Goal: Task Accomplishment & Management: Use online tool/utility

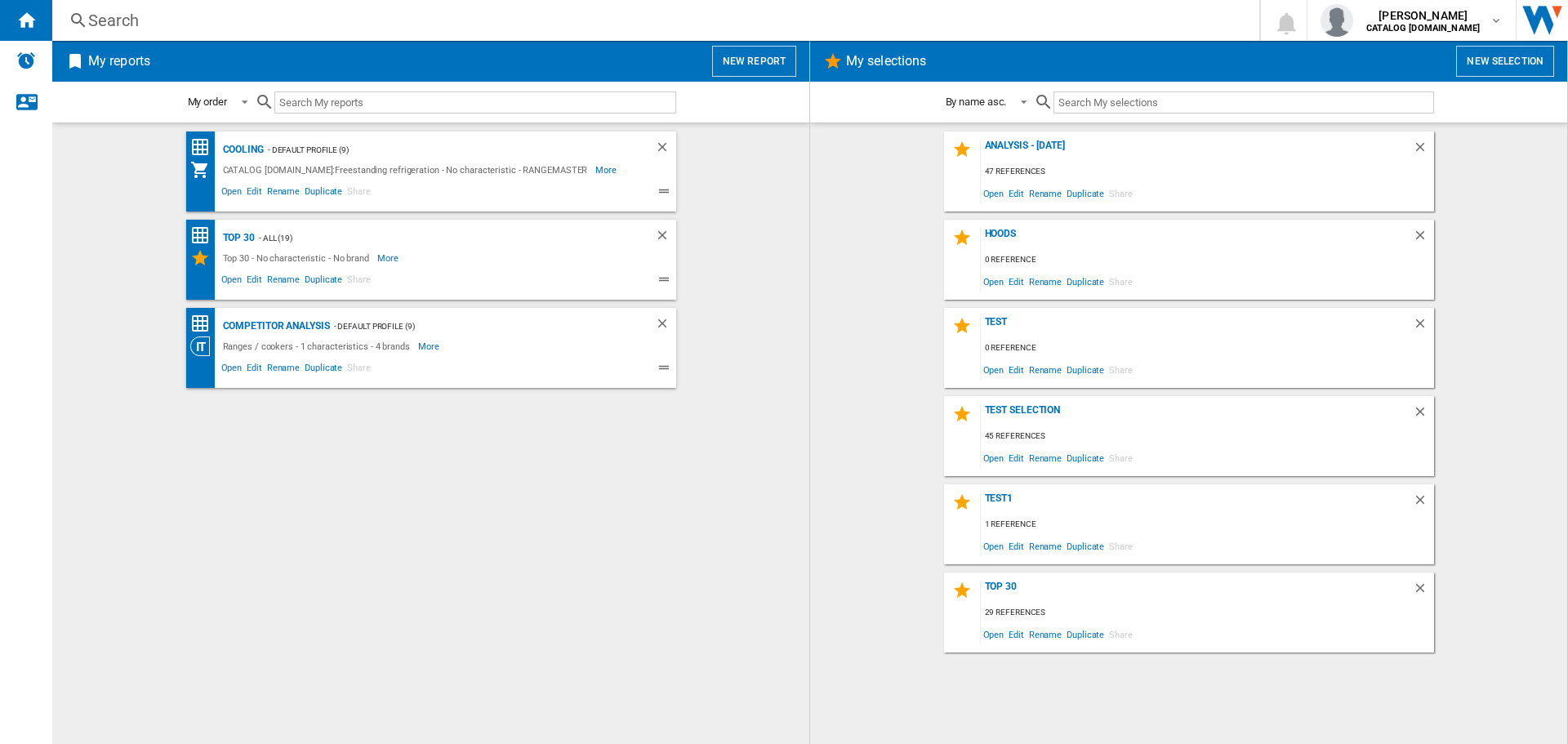
click at [744, 62] on button "New report" at bounding box center [754, 62] width 84 height 31
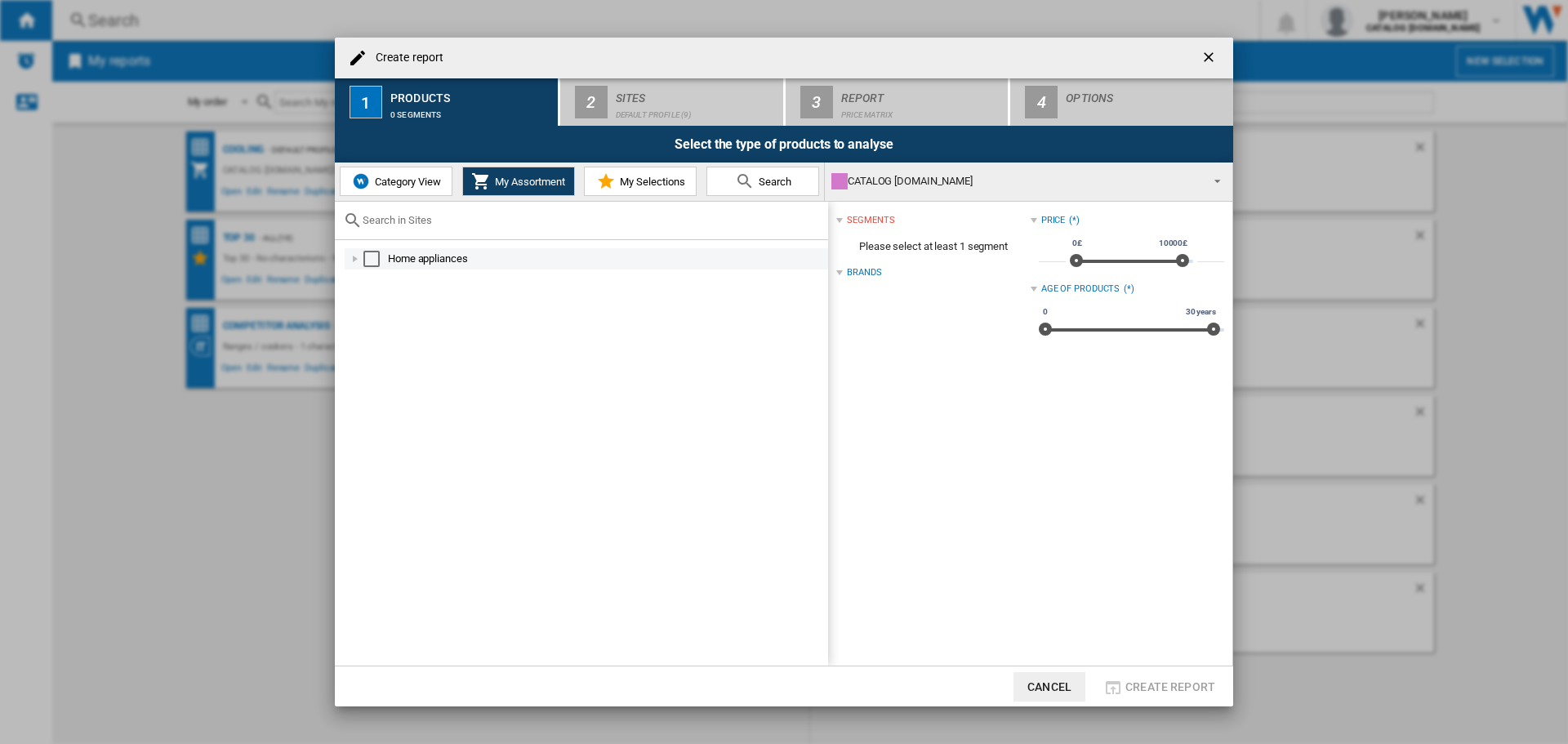
click at [357, 258] on div at bounding box center [355, 259] width 17 height 17
click at [374, 324] on div at bounding box center [373, 322] width 17 height 17
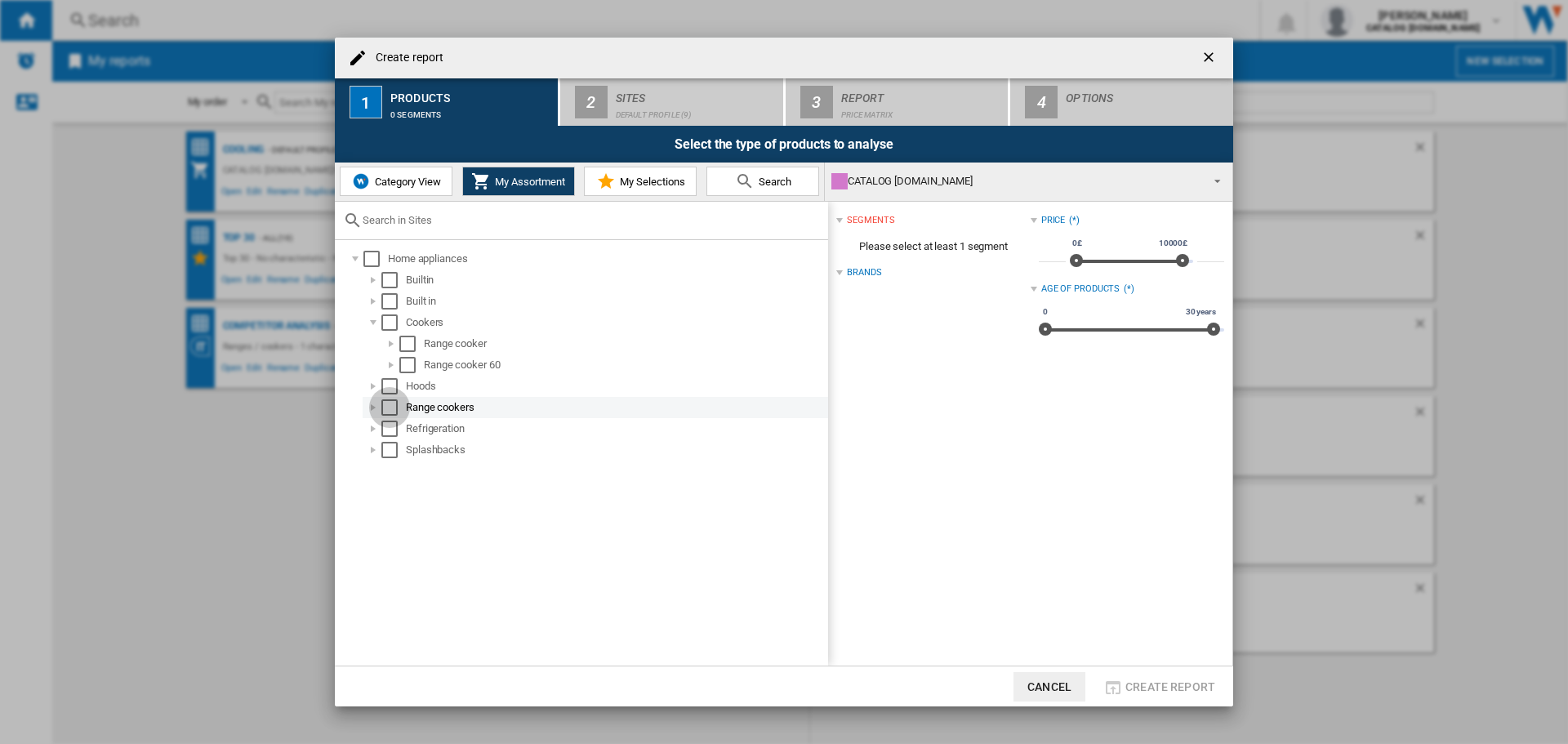
click at [390, 403] on div "Select" at bounding box center [389, 407] width 17 height 17
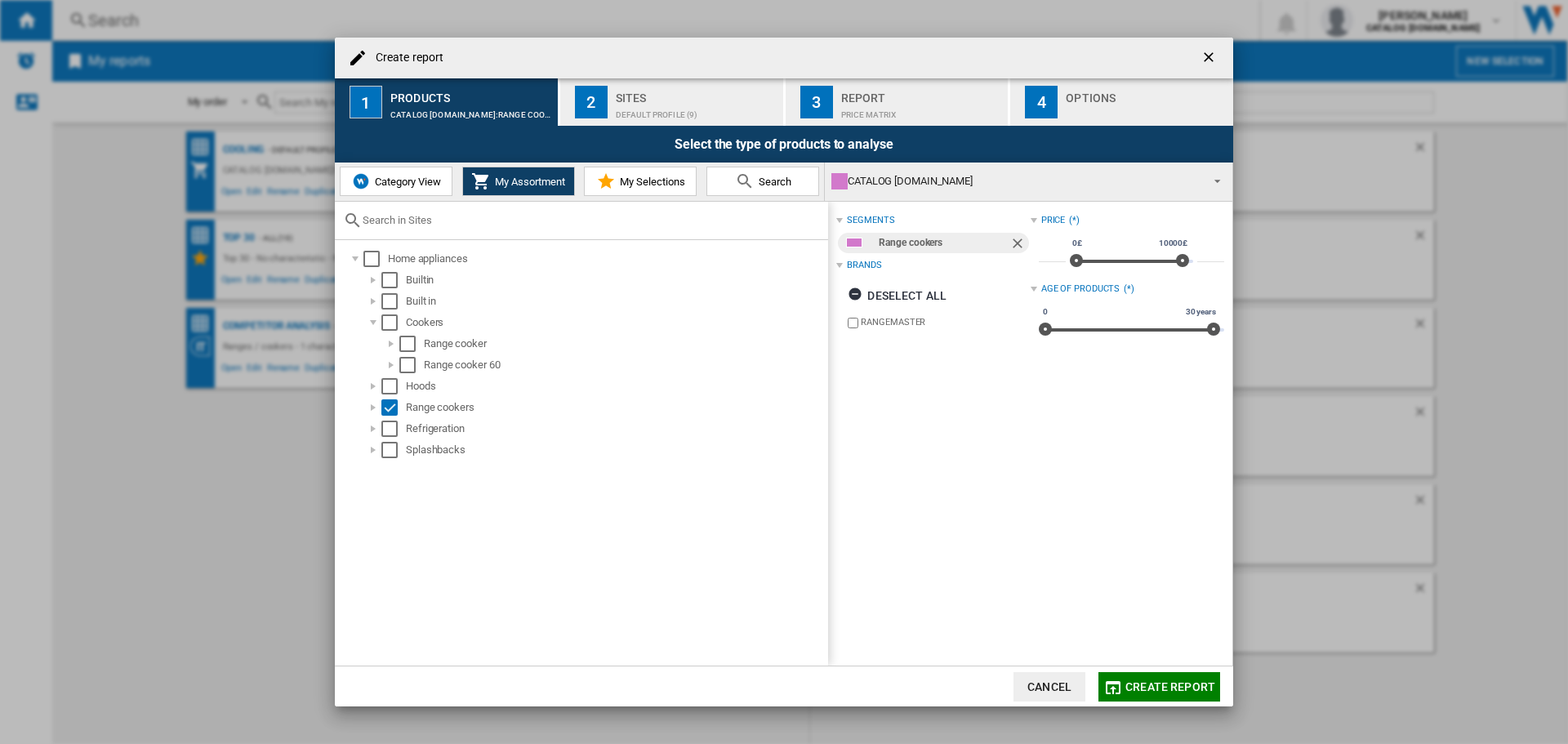
click at [611, 106] on button "2 Sites Default profile (9)" at bounding box center [672, 102] width 224 height 48
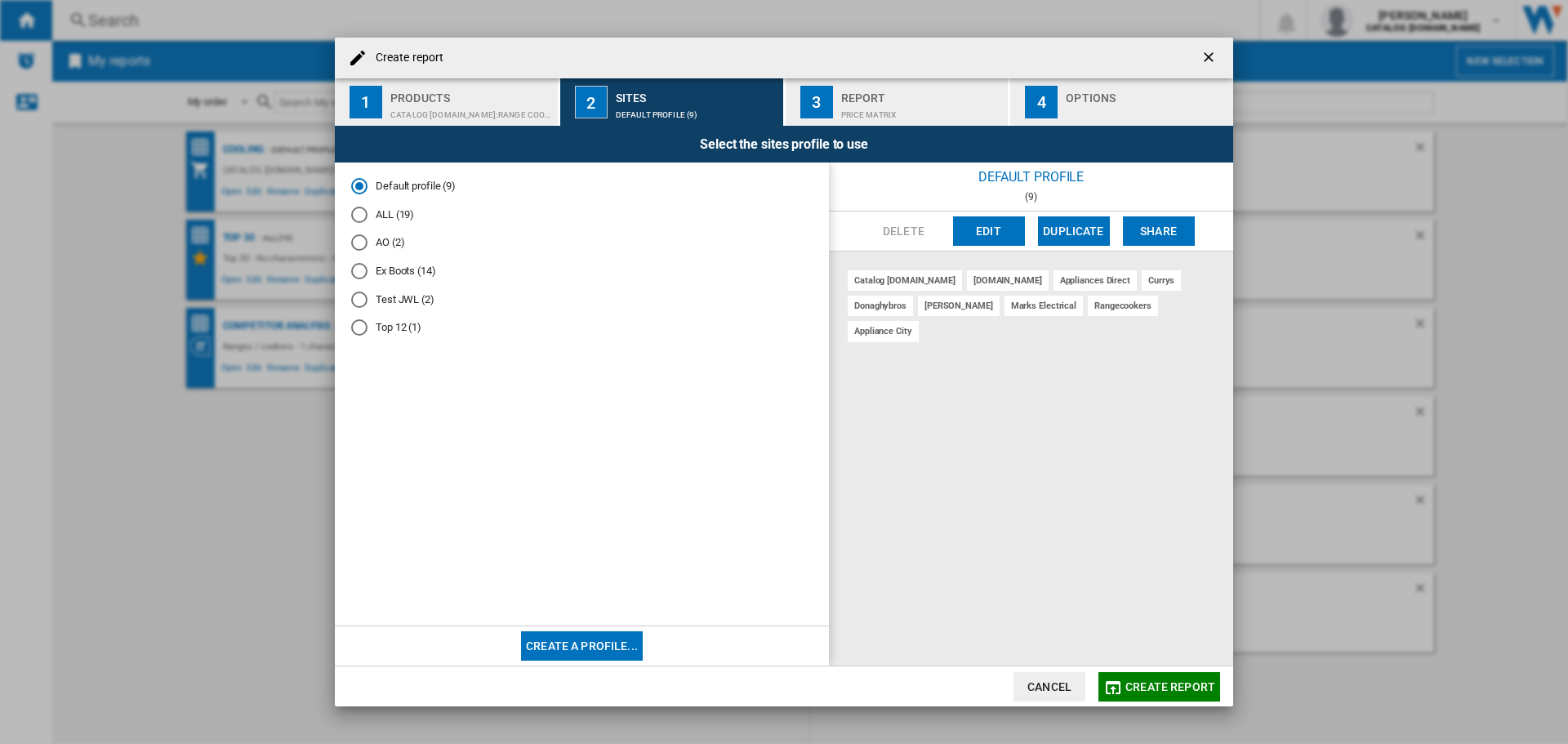
click at [360, 218] on div "ALL (19)" at bounding box center [359, 215] width 17 height 17
click at [1147, 678] on button "Create report" at bounding box center [1158, 687] width 122 height 29
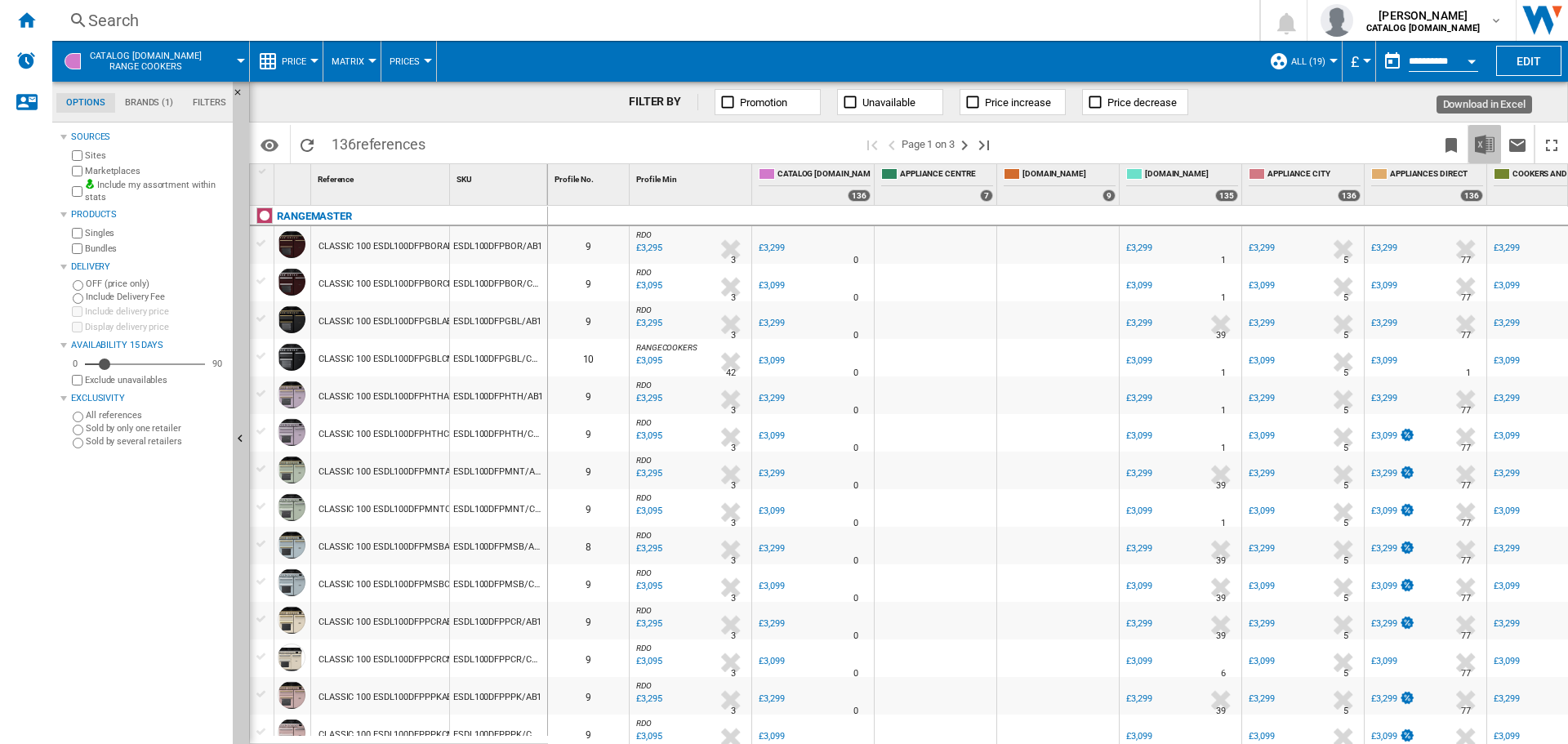
click at [1473, 145] on button "Download in Excel" at bounding box center [1483, 144] width 32 height 38
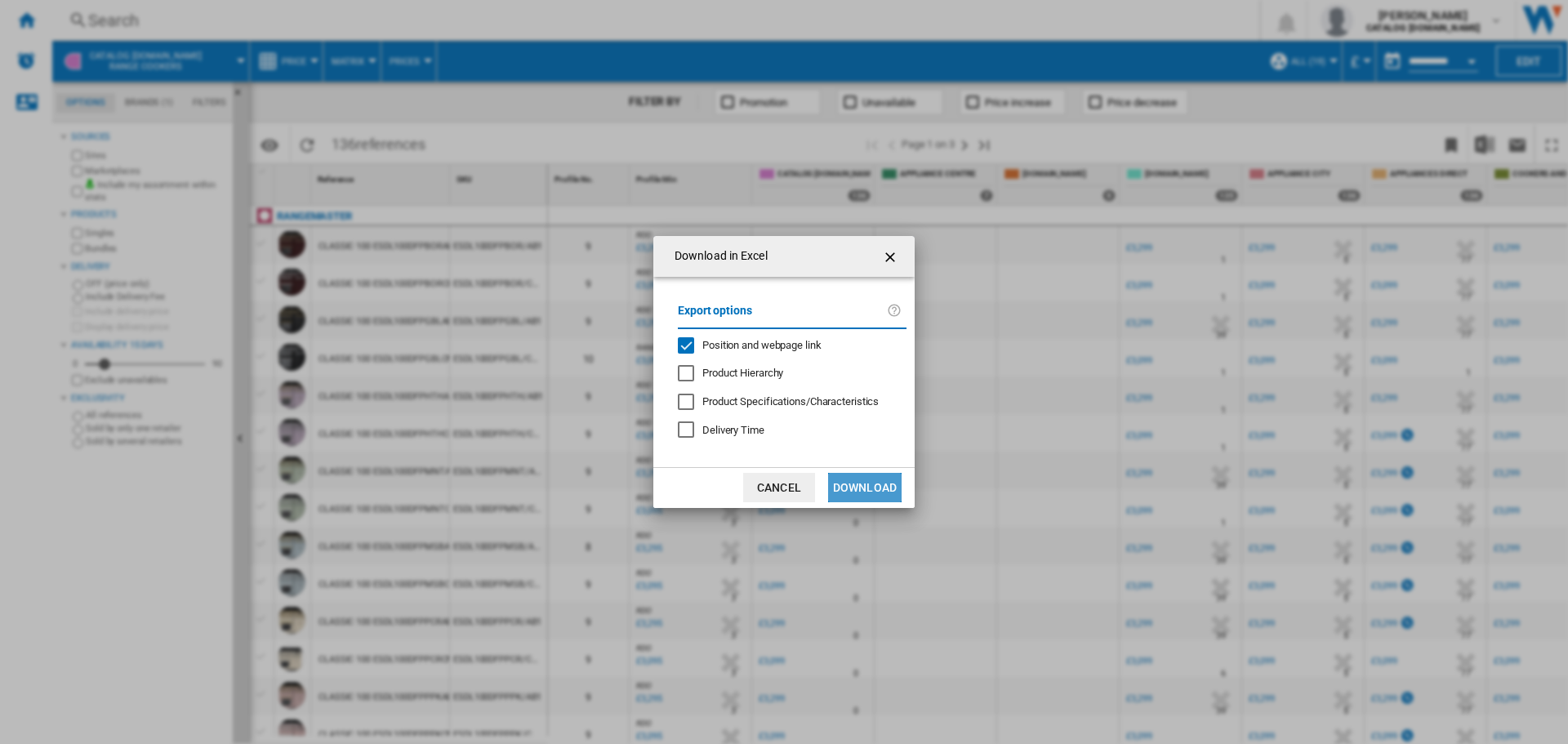
click at [846, 491] on button "Download" at bounding box center [864, 487] width 73 height 29
